Goal: Check status: Check status

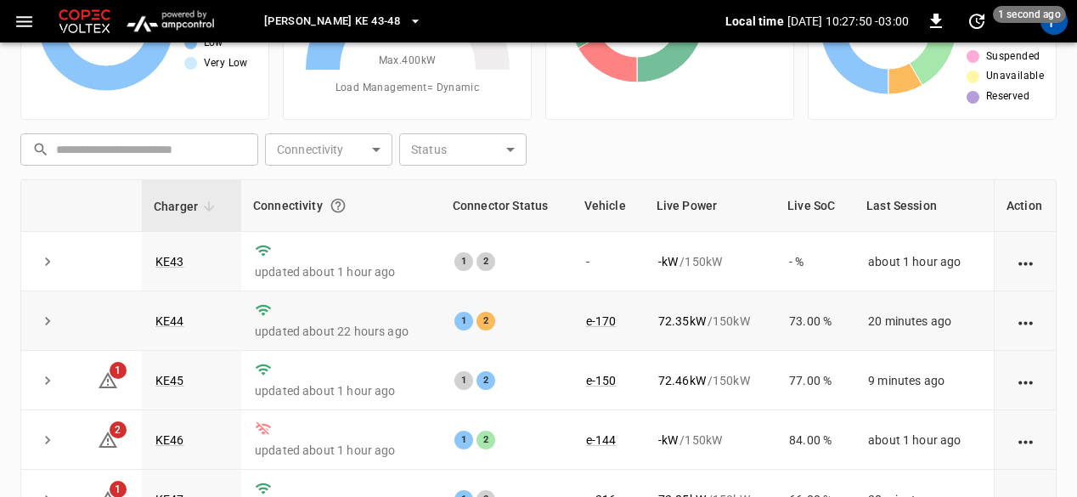
scroll to position [61, 0]
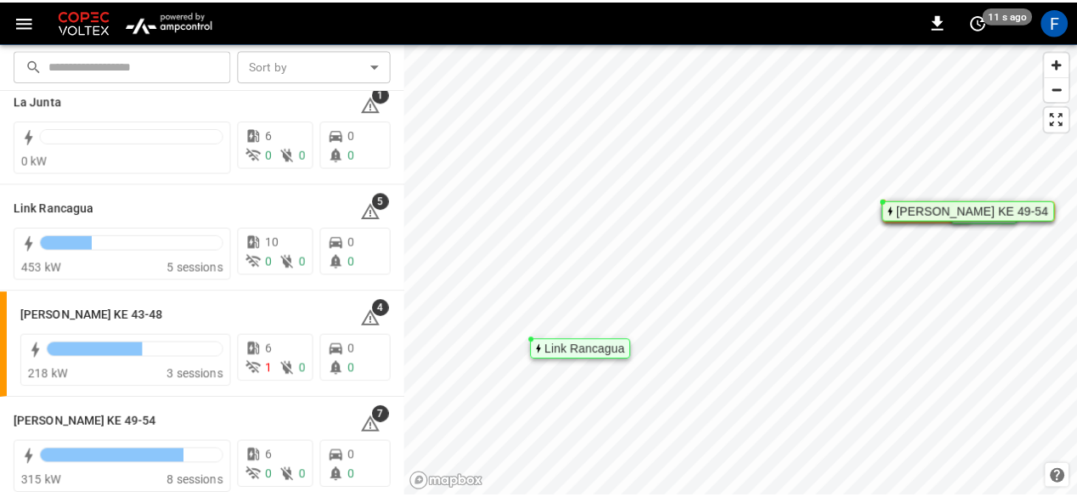
scroll to position [151, 0]
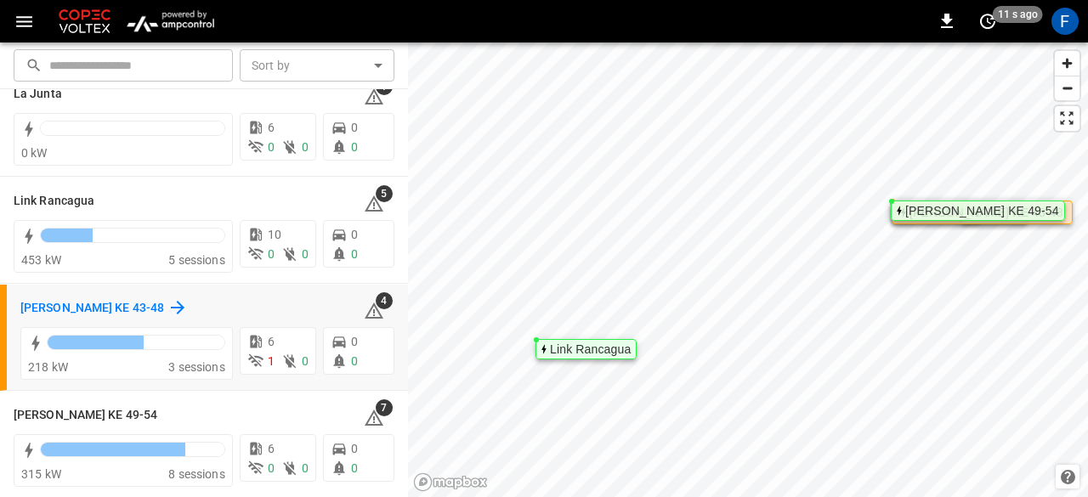
click at [167, 301] on icon at bounding box center [177, 307] width 20 height 20
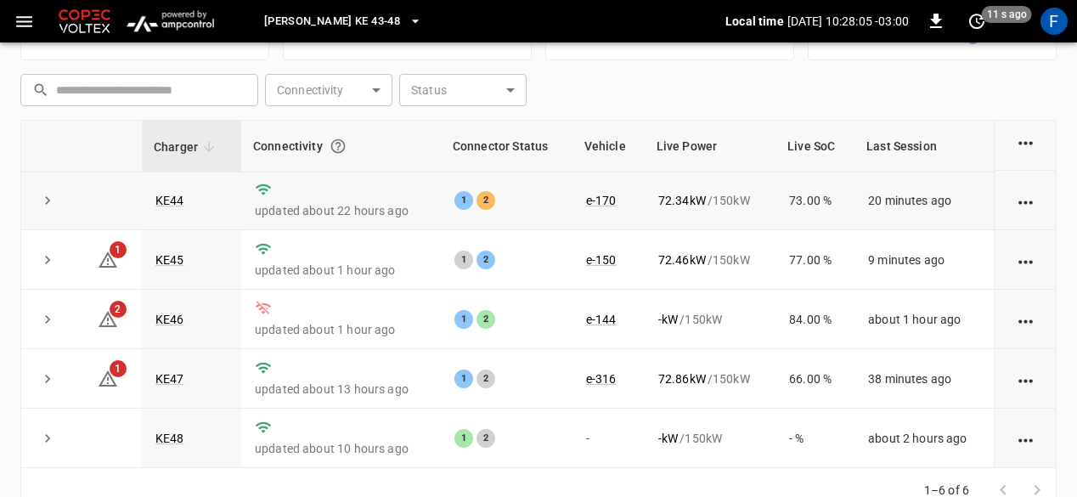
scroll to position [255, 0]
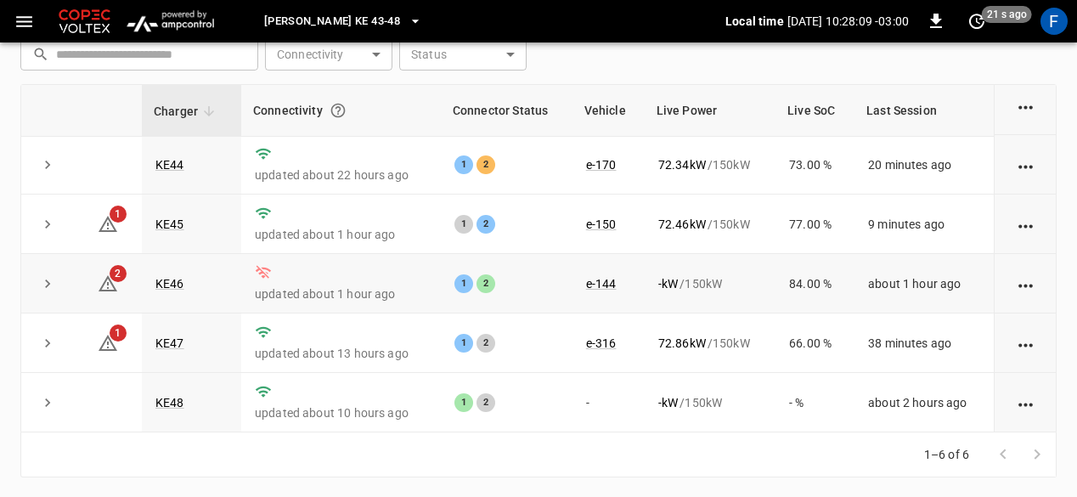
click at [175, 290] on td "KE46" at bounding box center [191, 283] width 99 height 59
click at [165, 285] on link "KE46" at bounding box center [170, 284] width 36 height 20
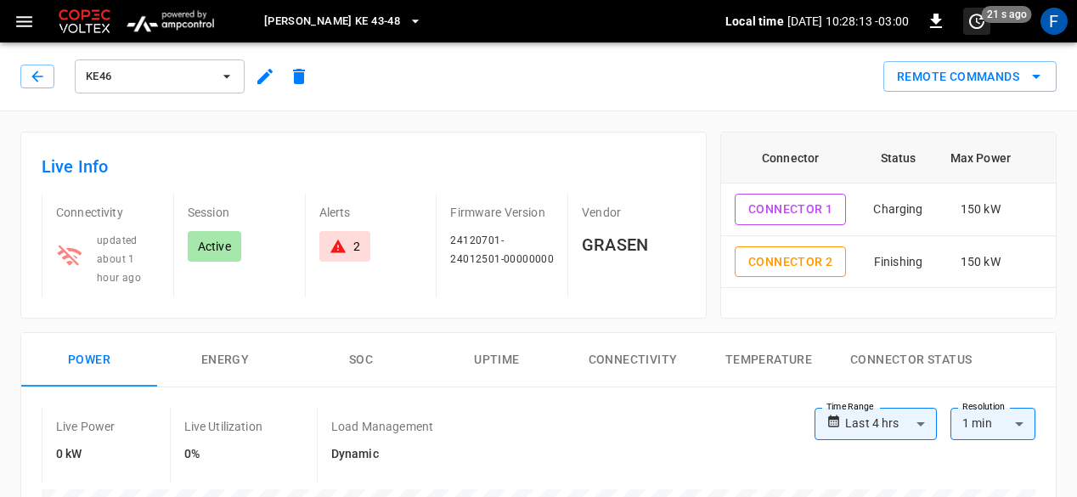
click at [994, 18] on span "21 s ago" at bounding box center [1007, 14] width 50 height 17
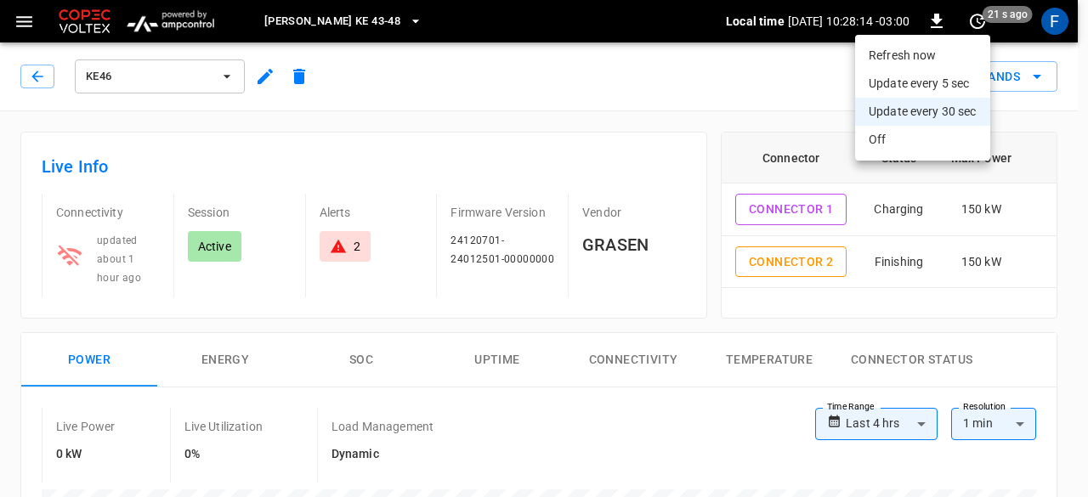
click at [930, 55] on li "Refresh now" at bounding box center [922, 56] width 135 height 28
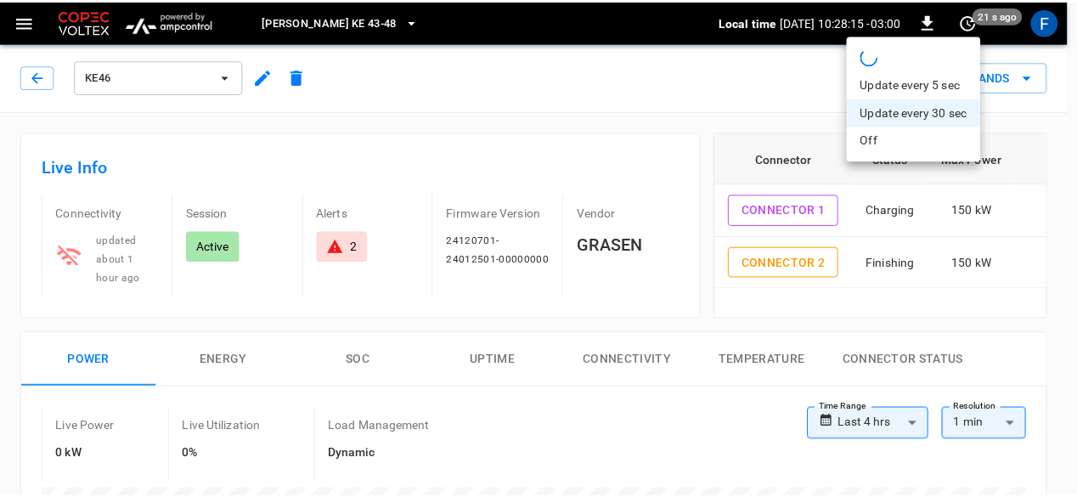
scroll to position [255, 0]
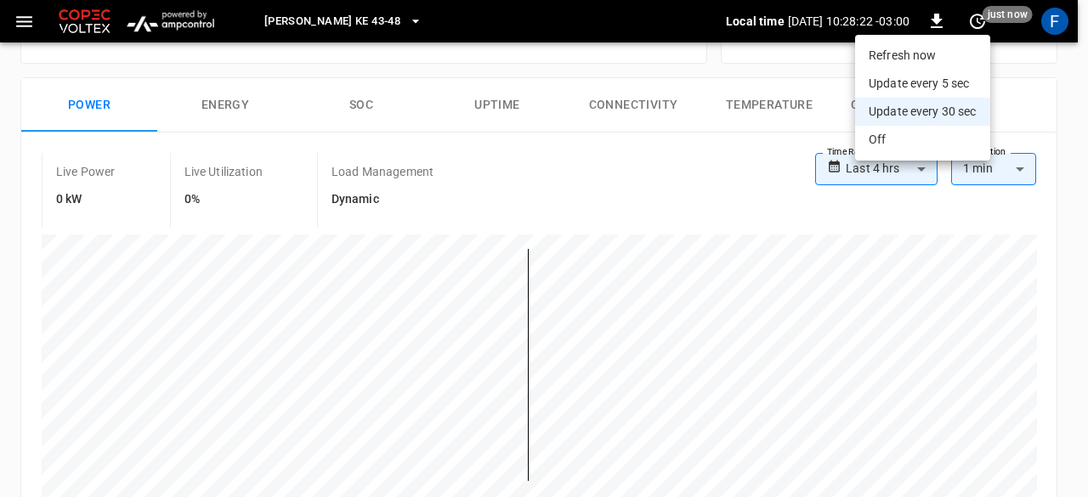
click at [3, 87] on div at bounding box center [544, 248] width 1088 height 497
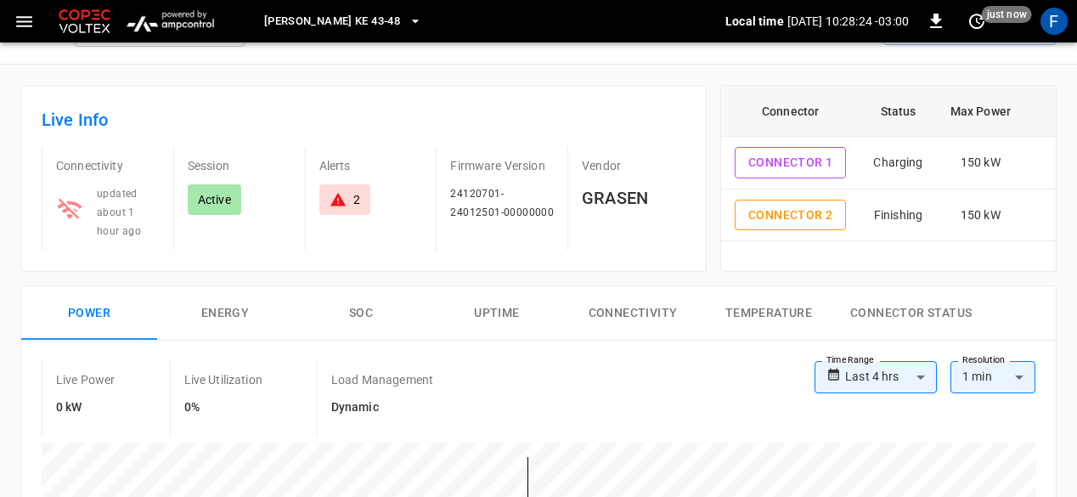
scroll to position [0, 0]
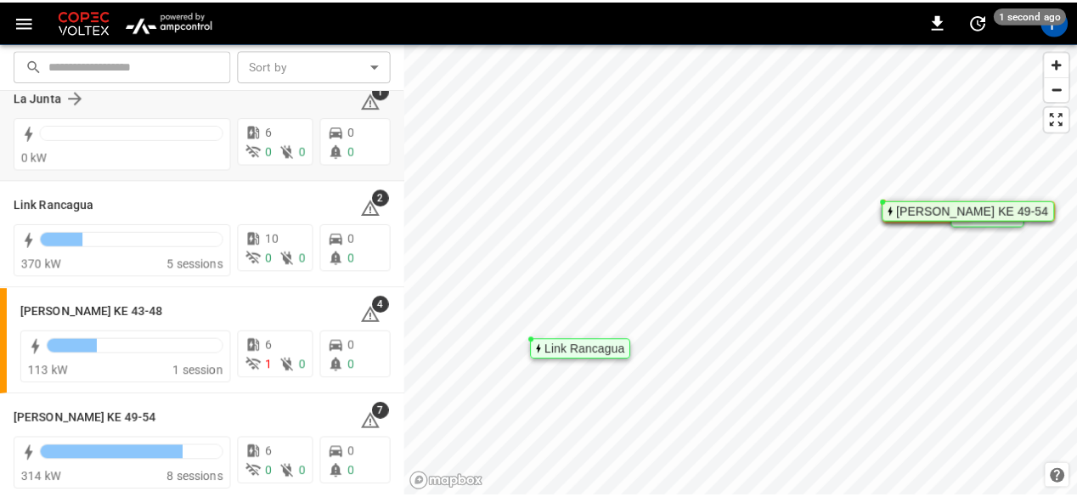
scroll to position [151, 0]
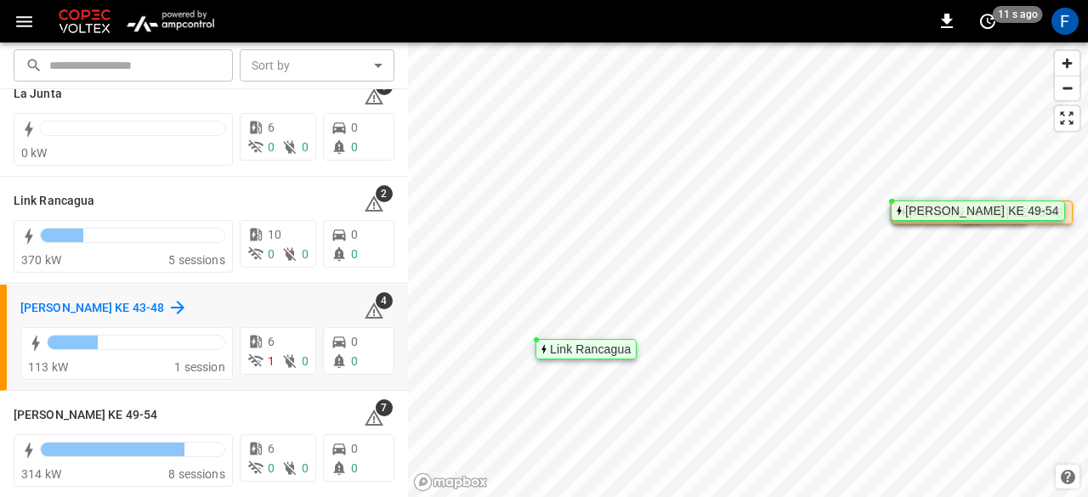
click at [54, 297] on div "[PERSON_NAME] KE 43-48" at bounding box center [103, 307] width 167 height 20
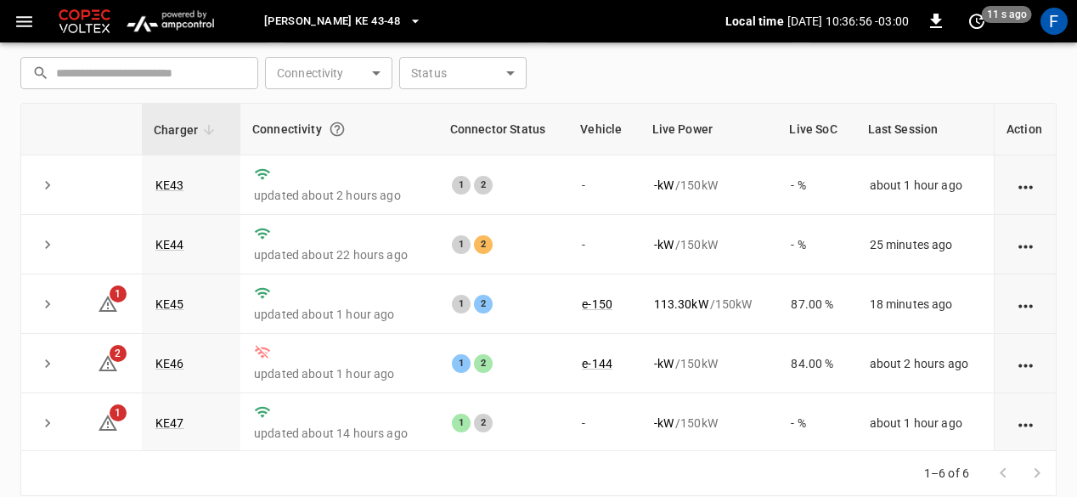
scroll to position [255, 0]
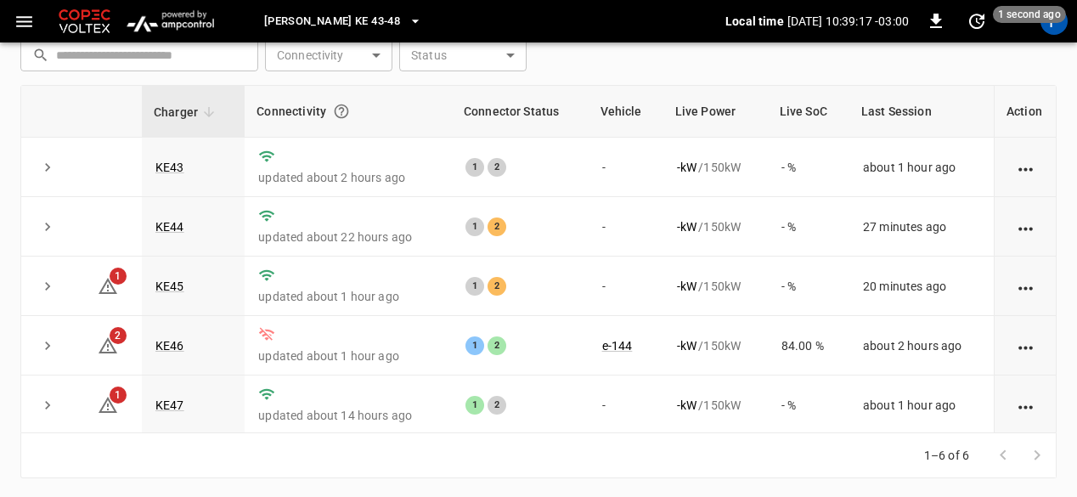
scroll to position [255, 0]
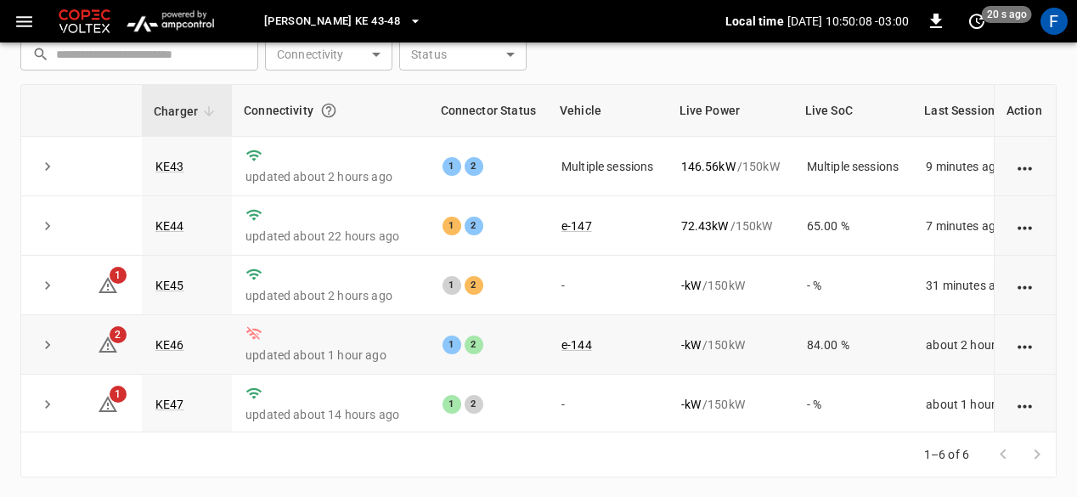
click at [159, 351] on td "KE46" at bounding box center [187, 344] width 90 height 59
click at [164, 348] on link "KE46" at bounding box center [170, 345] width 36 height 20
